Goal: Information Seeking & Learning: Learn about a topic

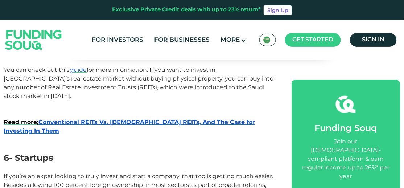
scroll to position [1280, 0]
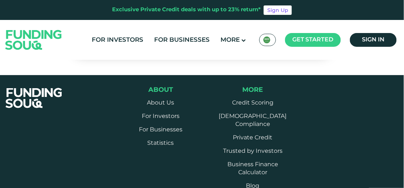
scroll to position [2026, 0]
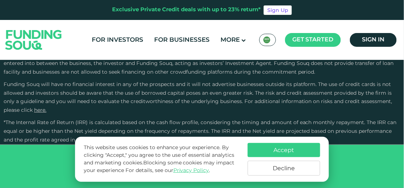
click at [307, 145] on button "Accept" at bounding box center [284, 150] width 72 height 14
